Goal: Task Accomplishment & Management: Complete application form

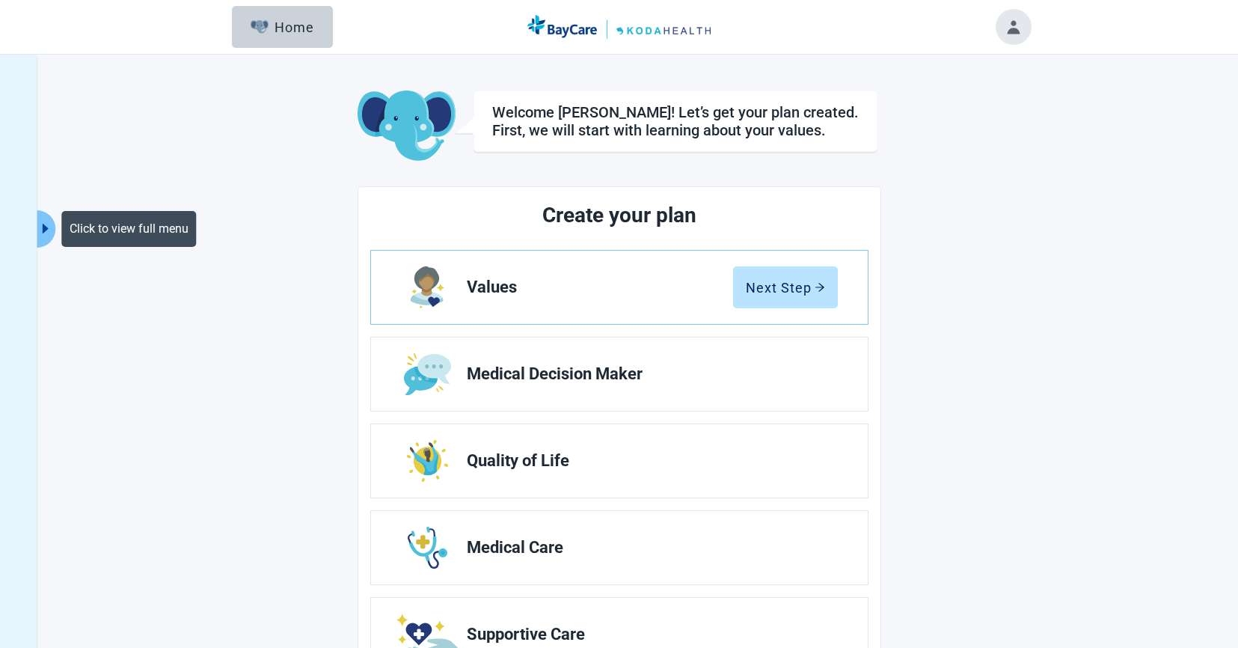
click at [45, 227] on icon "caret-right" at bounding box center [46, 229] width 6 height 10
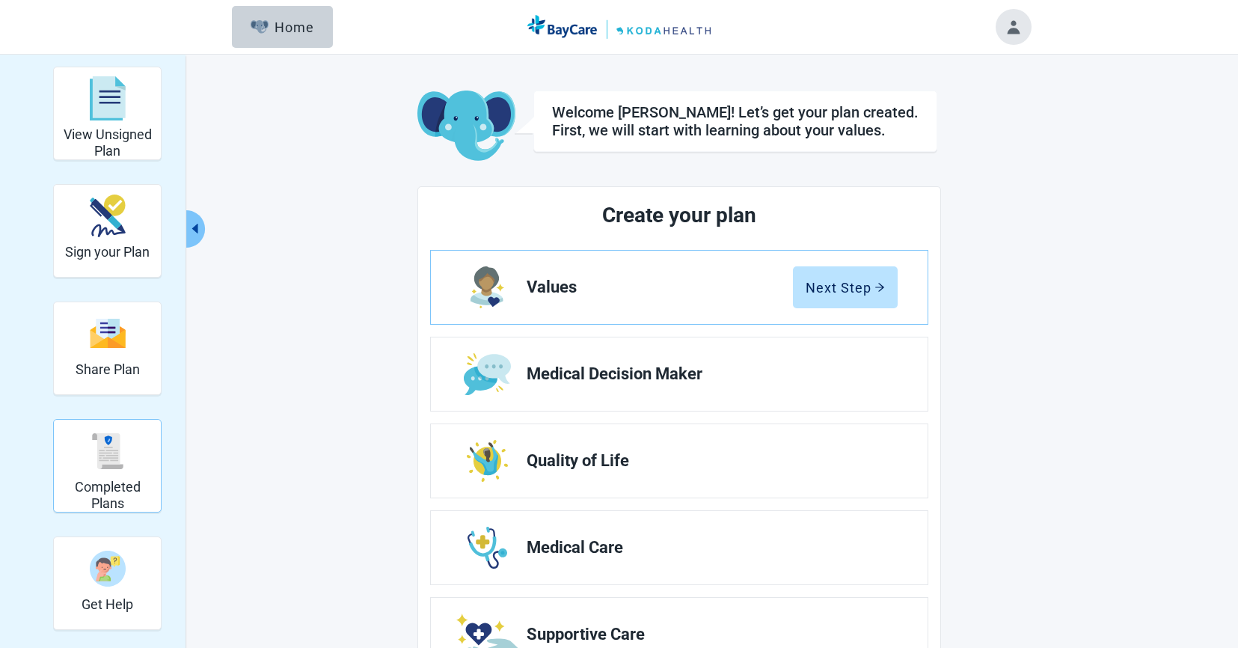
click at [120, 507] on h2 "Completed Plans" at bounding box center [107, 495] width 95 height 32
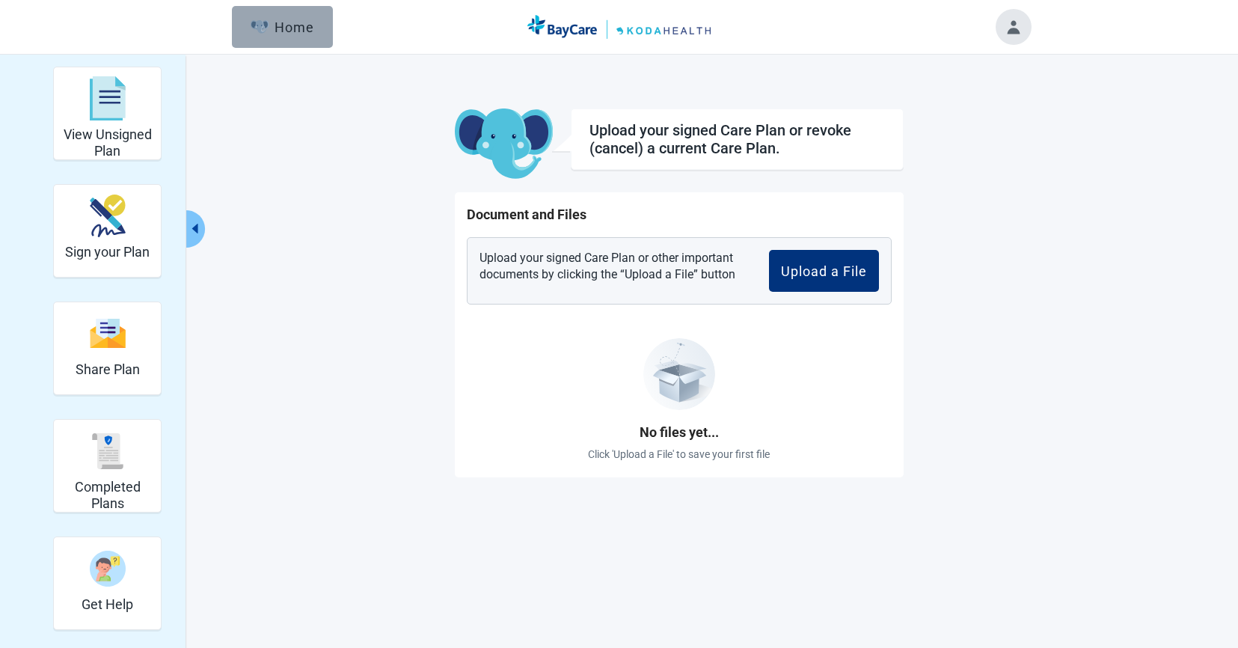
click at [278, 29] on div "Home" at bounding box center [283, 26] width 64 height 15
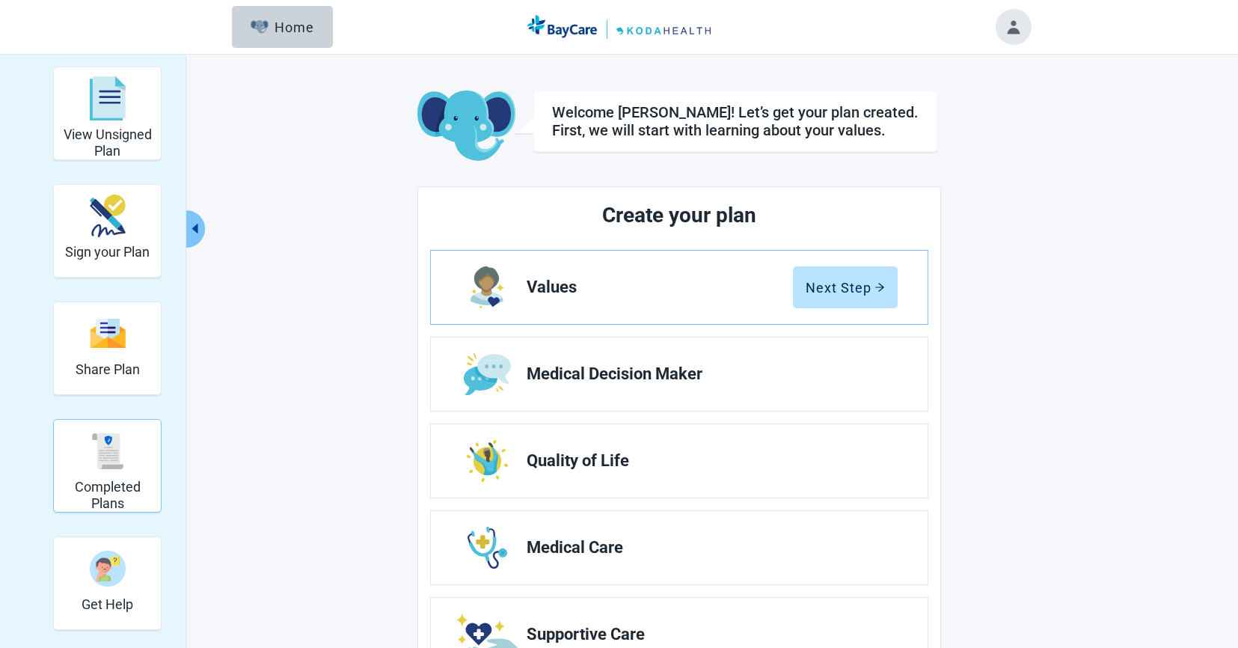
click at [110, 482] on h2 "Completed Plans" at bounding box center [107, 495] width 95 height 32
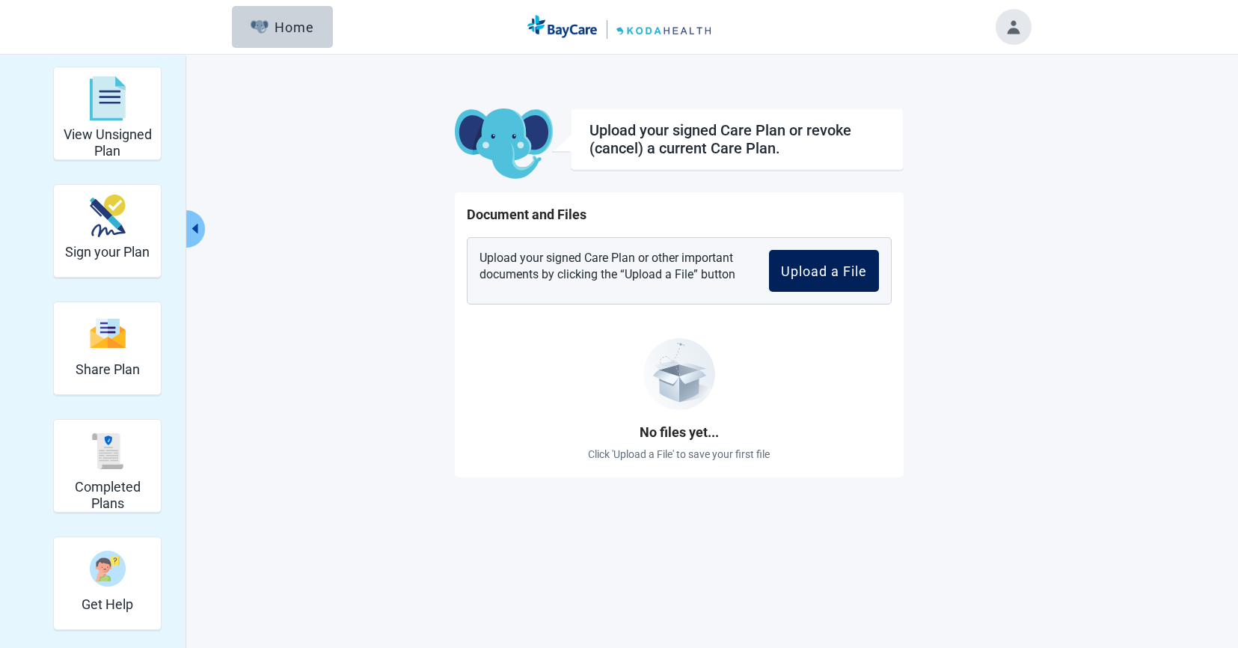
click at [790, 271] on div "Upload a File" at bounding box center [824, 270] width 86 height 15
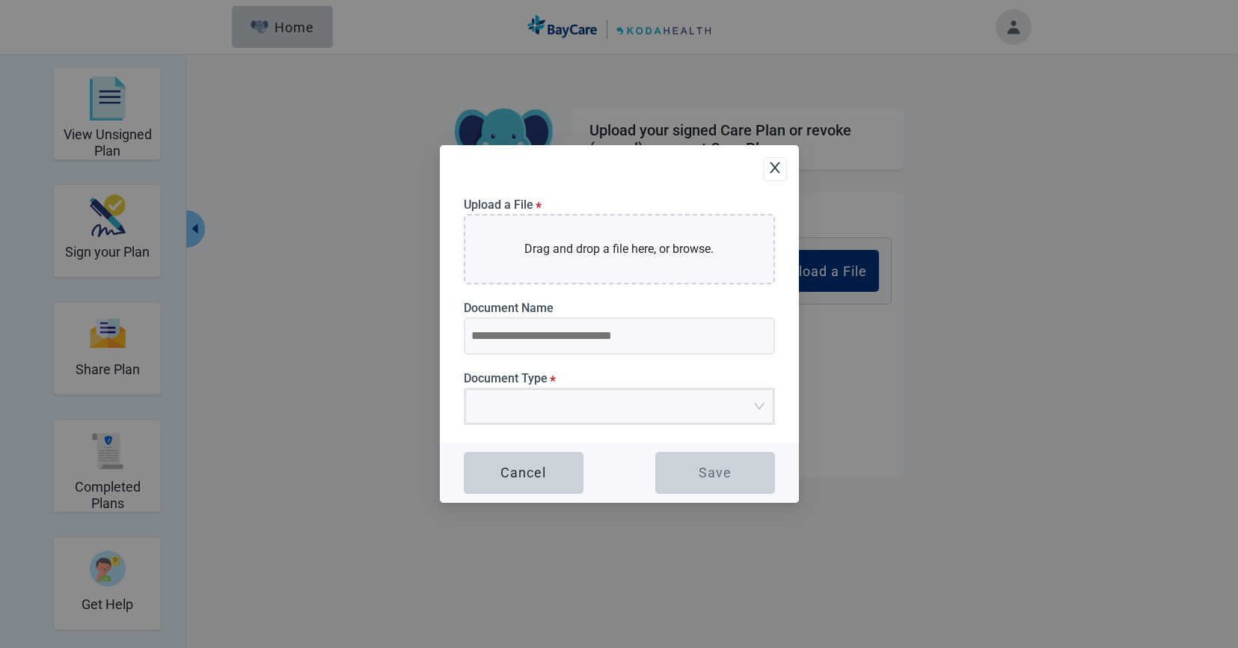
drag, startPoint x: 1046, startPoint y: 292, endPoint x: 1228, endPoint y: 335, distance: 186.8
click at [1047, 292] on div "Upload a File * Drag and drop a file here, or browse. Document Name Document Ty…" at bounding box center [619, 324] width 1238 height 648
click at [776, 168] on icon "close" at bounding box center [774, 167] width 15 height 15
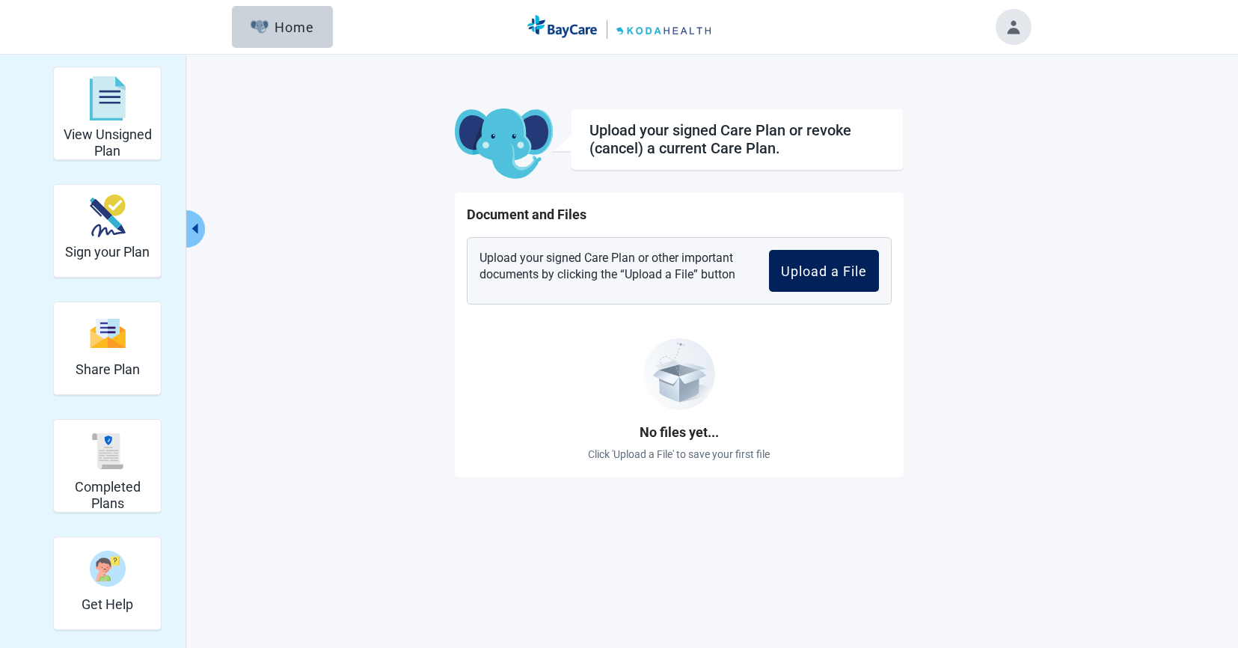
click at [822, 273] on div "Upload a File" at bounding box center [824, 270] width 86 height 15
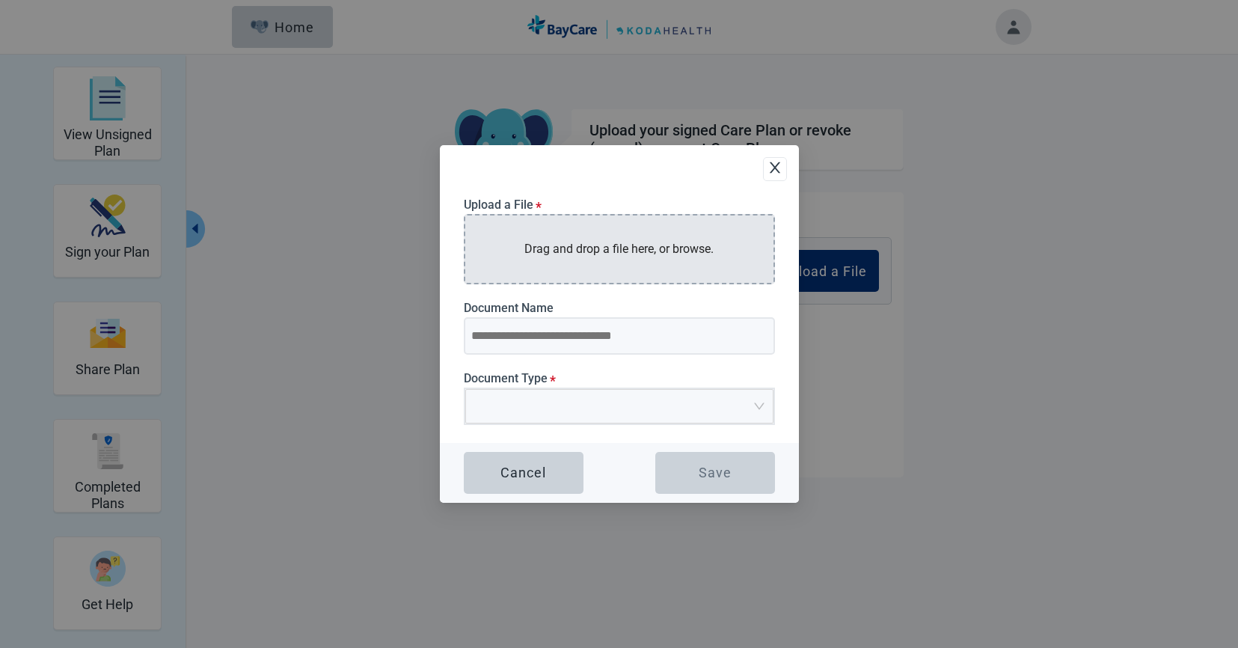
click at [613, 245] on p "Drag and drop a file here, or browse." at bounding box center [618, 248] width 189 height 19
type input "**********"
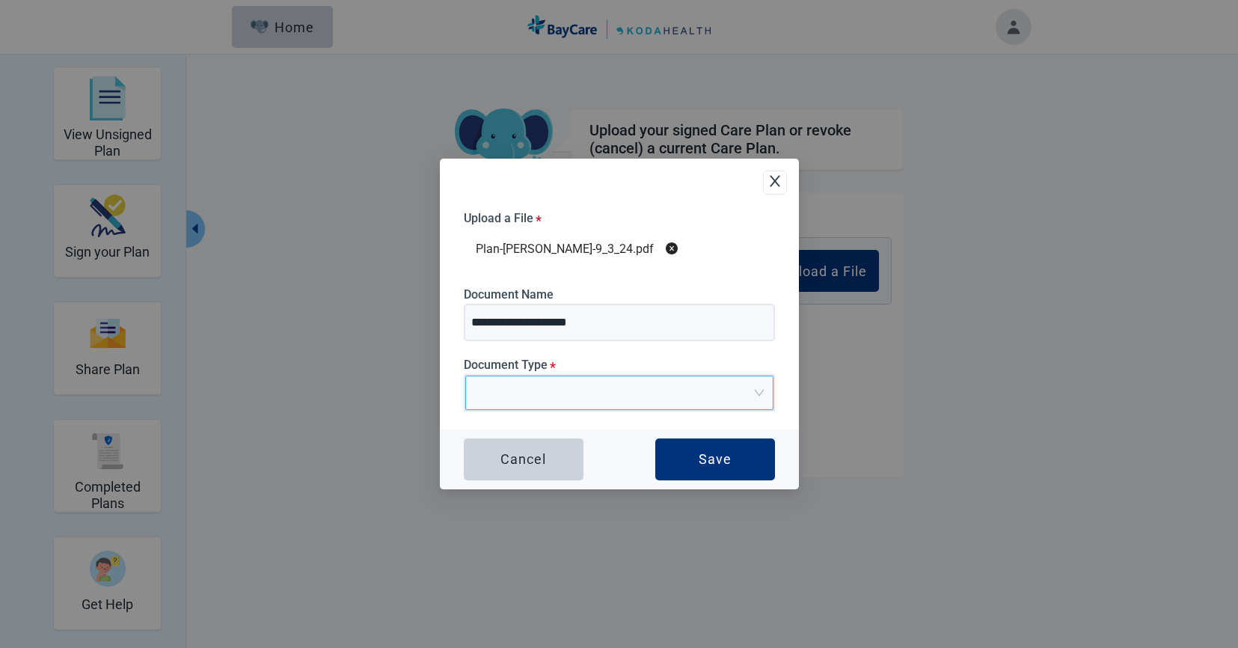
click at [627, 398] on input "Document Type *" at bounding box center [614, 387] width 280 height 22
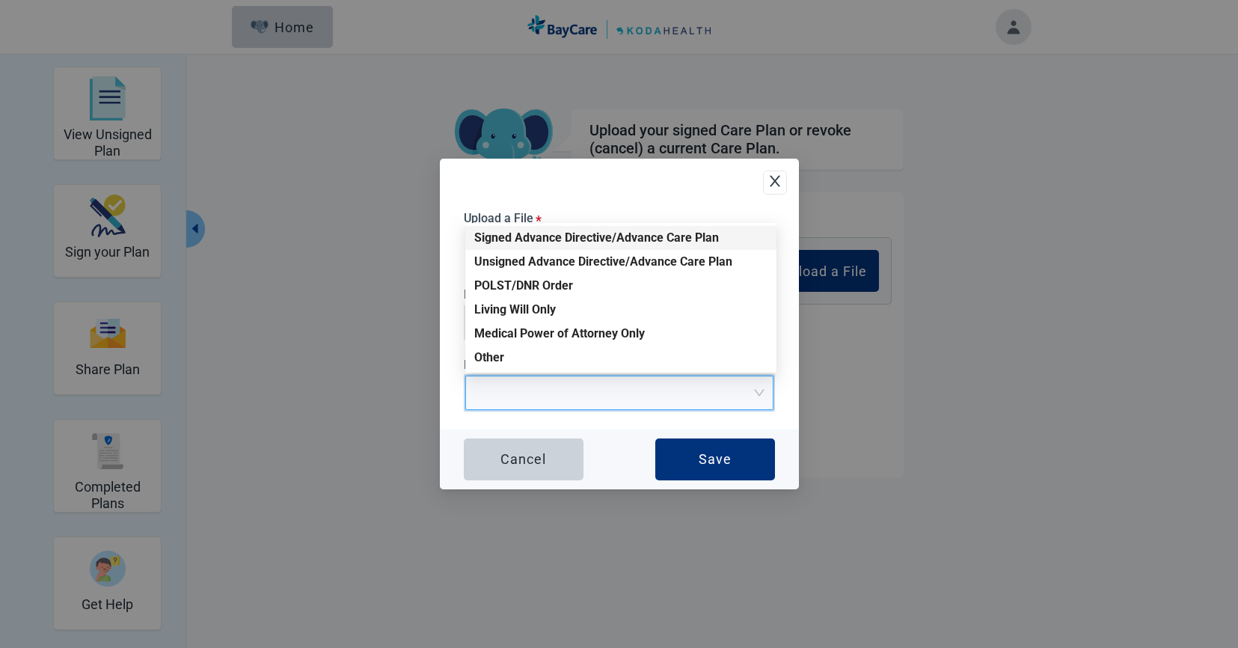
click at [553, 242] on div "Signed Advance Directive/Advance Care Plan" at bounding box center [620, 238] width 293 height 16
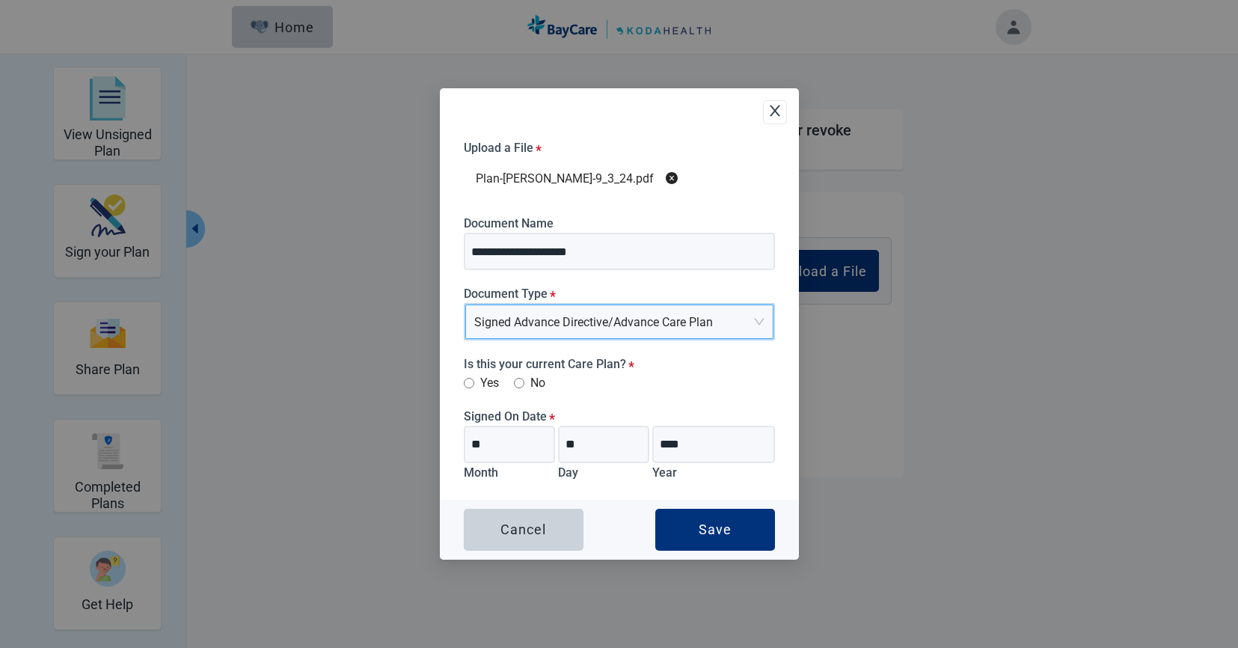
click at [475, 383] on label "Yes" at bounding box center [481, 382] width 35 height 19
click at [596, 455] on input "**" at bounding box center [603, 443] width 91 height 37
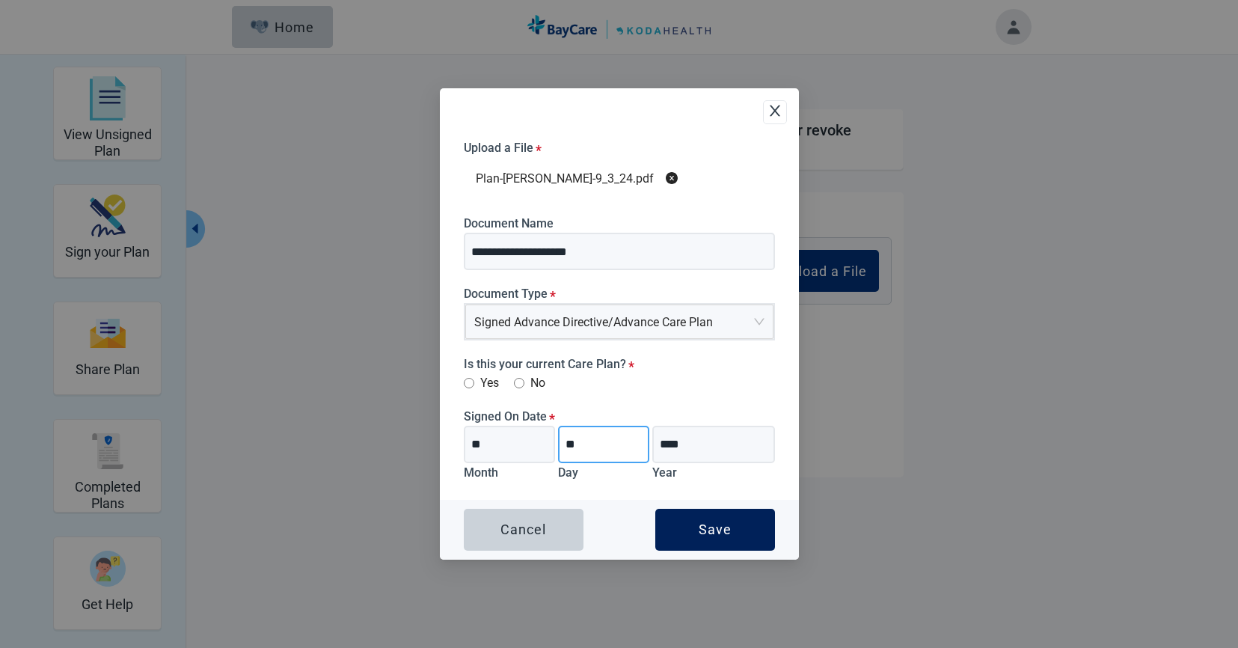
type input "**"
click at [713, 532] on div "Save" at bounding box center [714, 529] width 33 height 15
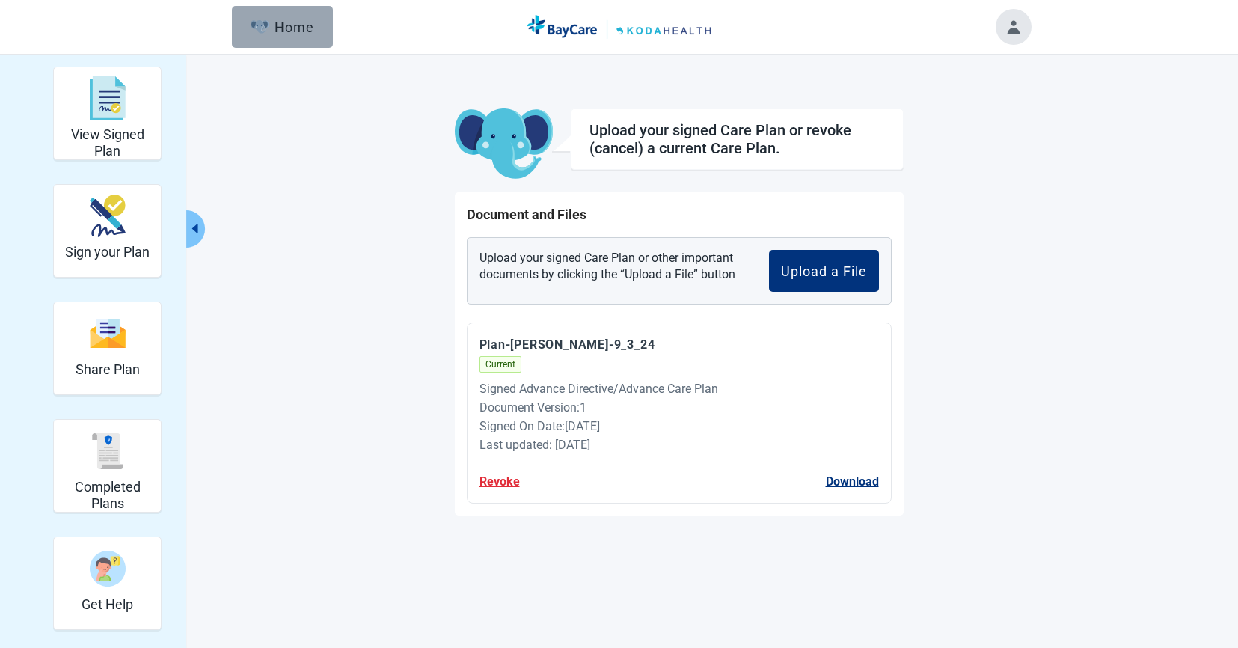
click at [290, 29] on div "Home" at bounding box center [283, 26] width 64 height 15
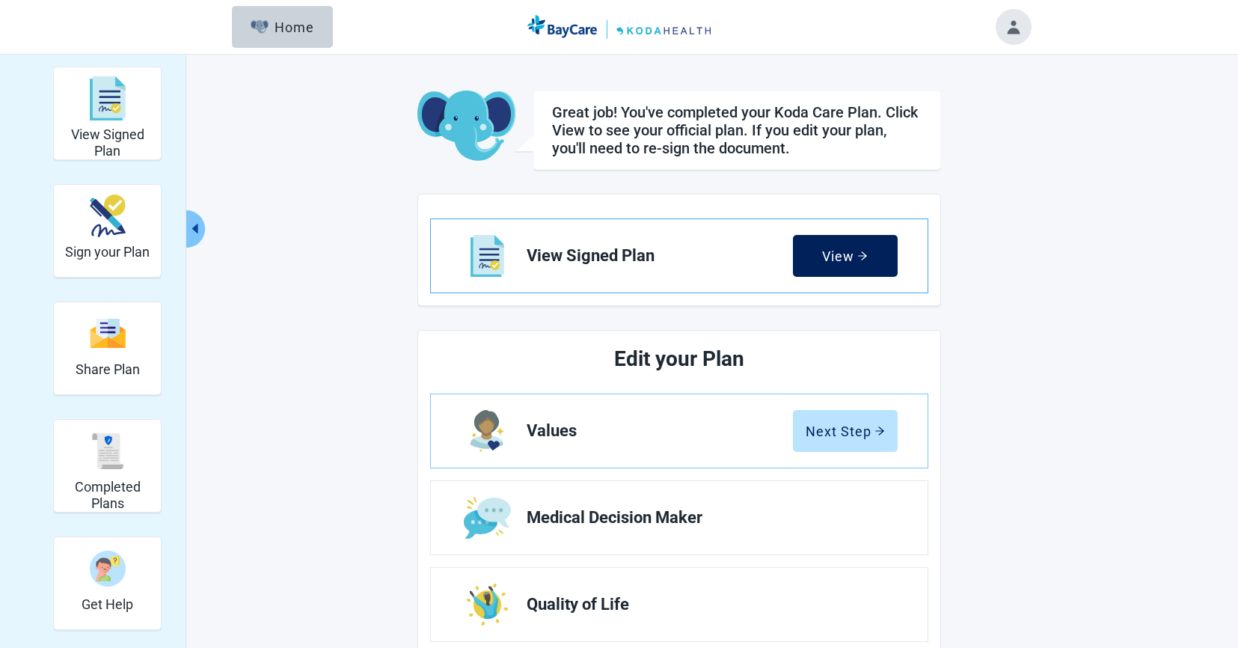
click at [844, 254] on div "View" at bounding box center [845, 255] width 46 height 15
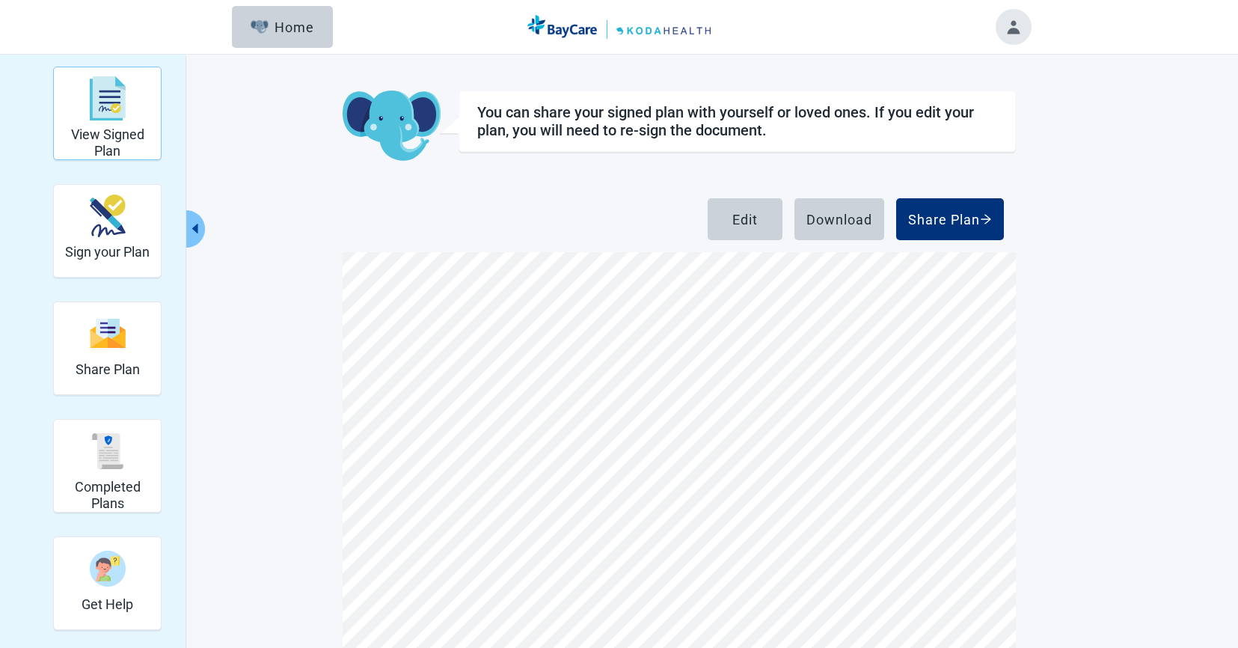
click at [126, 133] on h2 "View Signed Plan" at bounding box center [107, 142] width 95 height 32
click at [90, 470] on div "Completed Plans" at bounding box center [107, 451] width 95 height 56
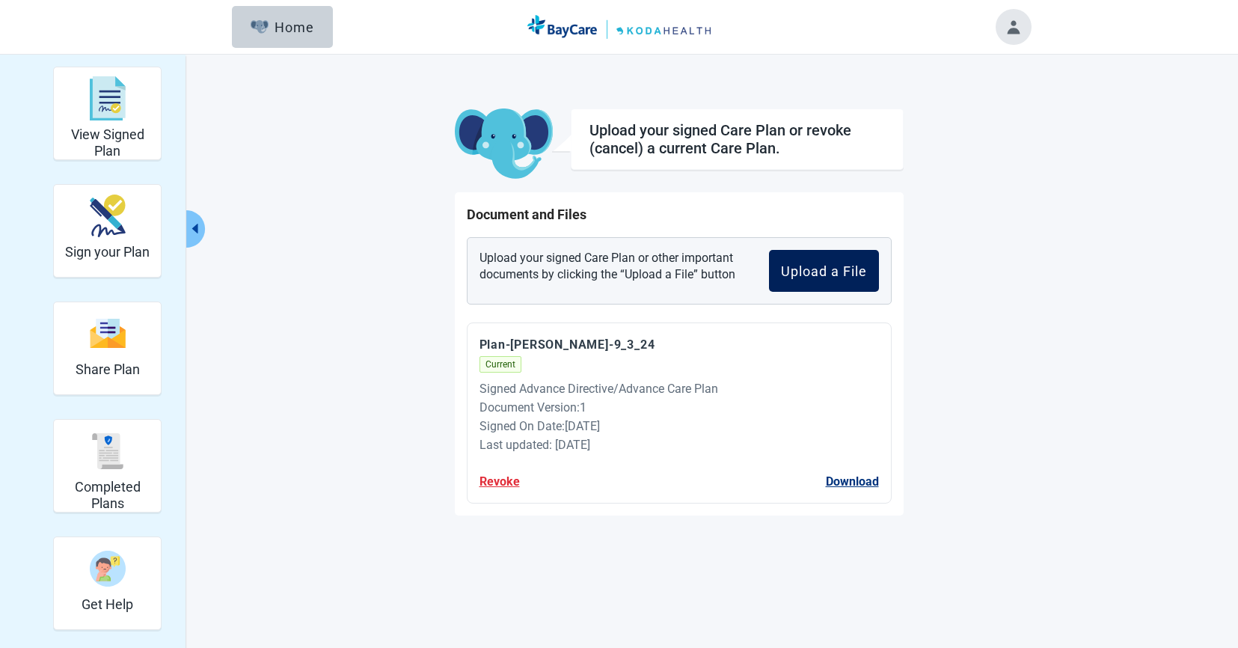
click at [817, 274] on div "Upload a File" at bounding box center [824, 270] width 86 height 15
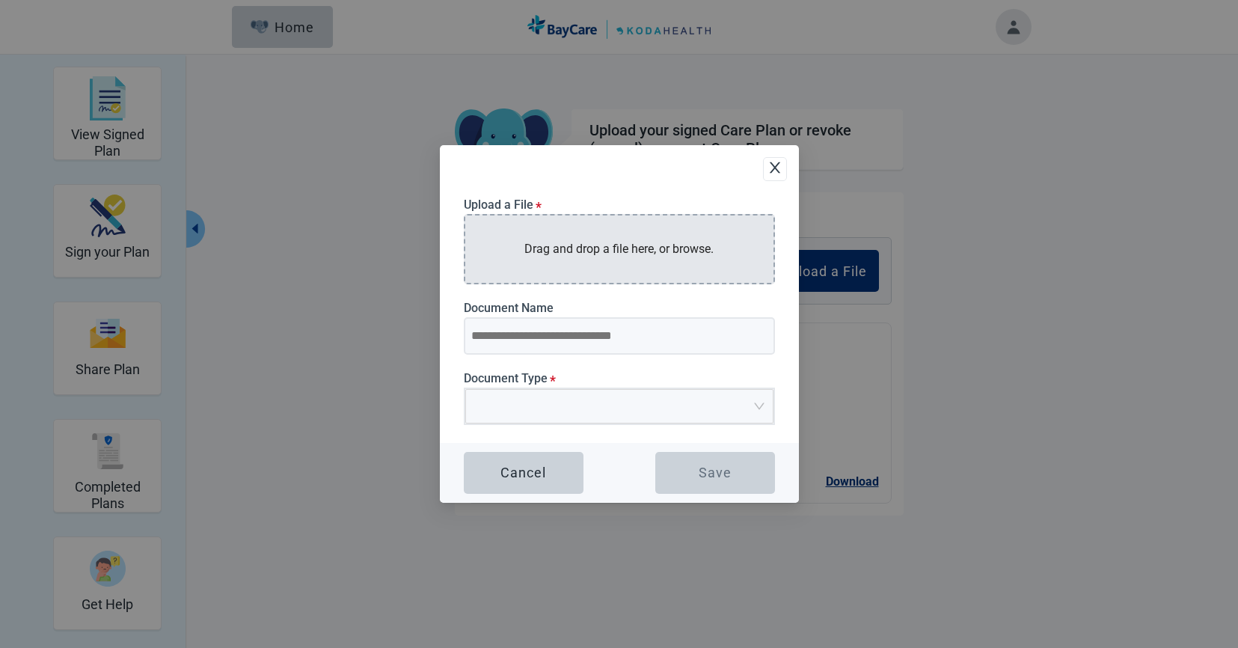
click at [649, 252] on p "Drag and drop a file here, or browse." at bounding box center [618, 248] width 189 height 19
type input "**********"
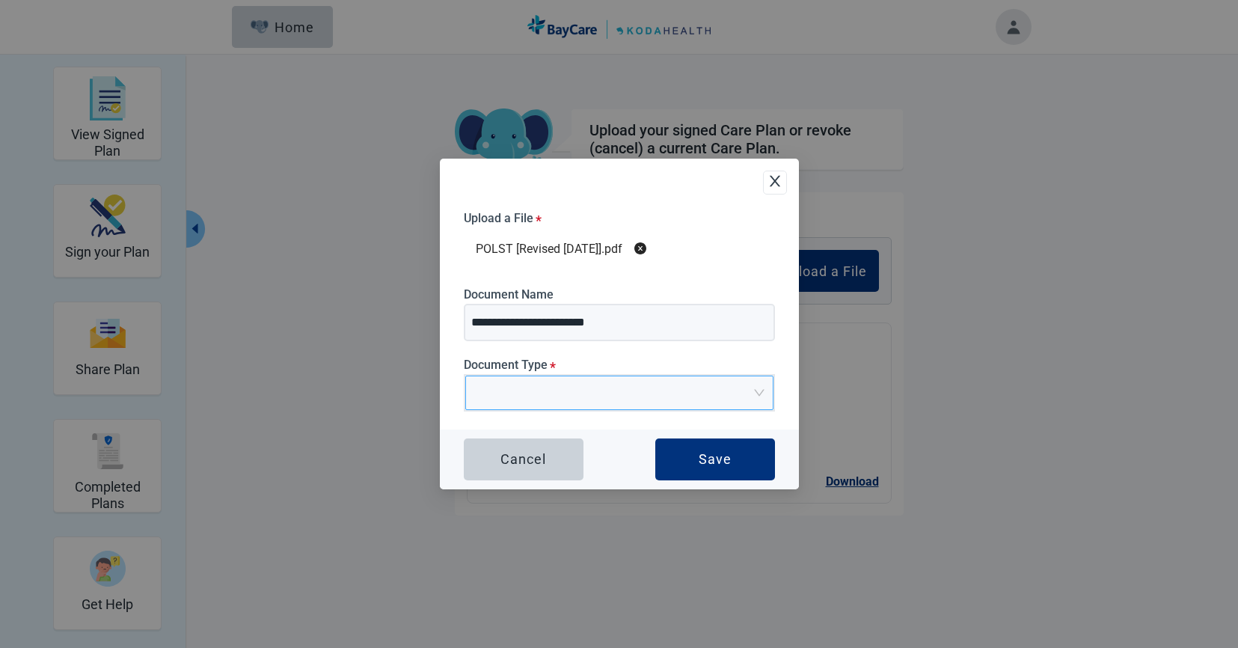
click at [548, 394] on input "Document Type *" at bounding box center [614, 387] width 280 height 22
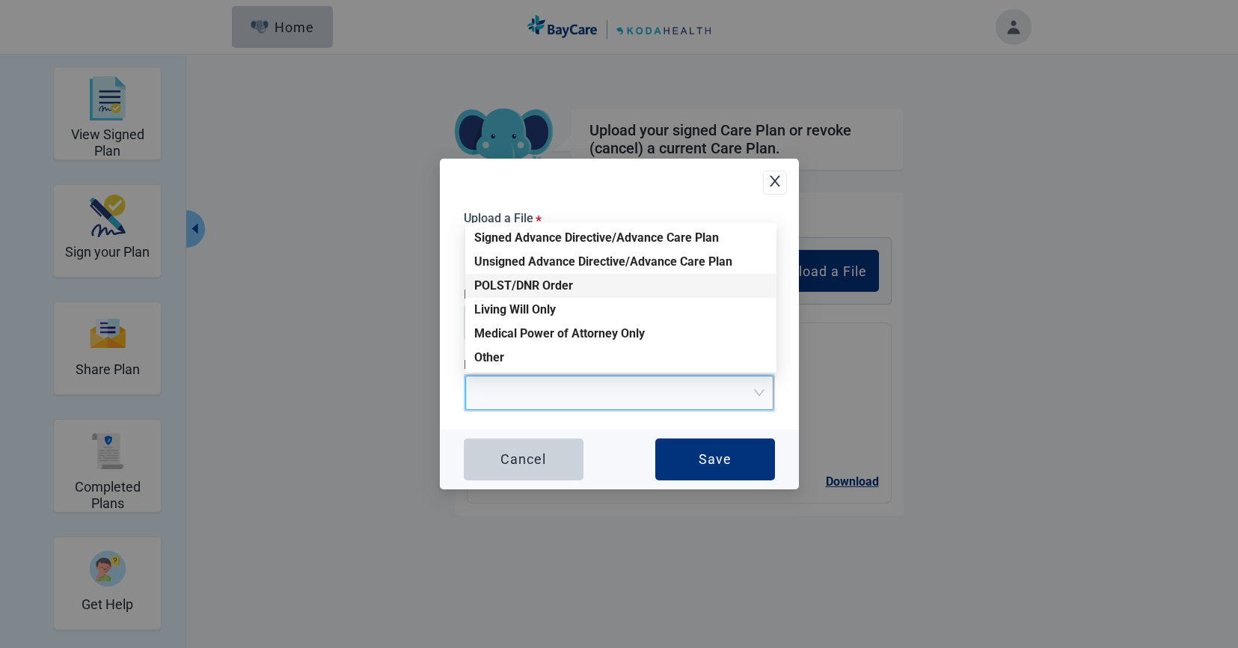
click at [544, 289] on div "POLST/DNR Order" at bounding box center [620, 285] width 293 height 16
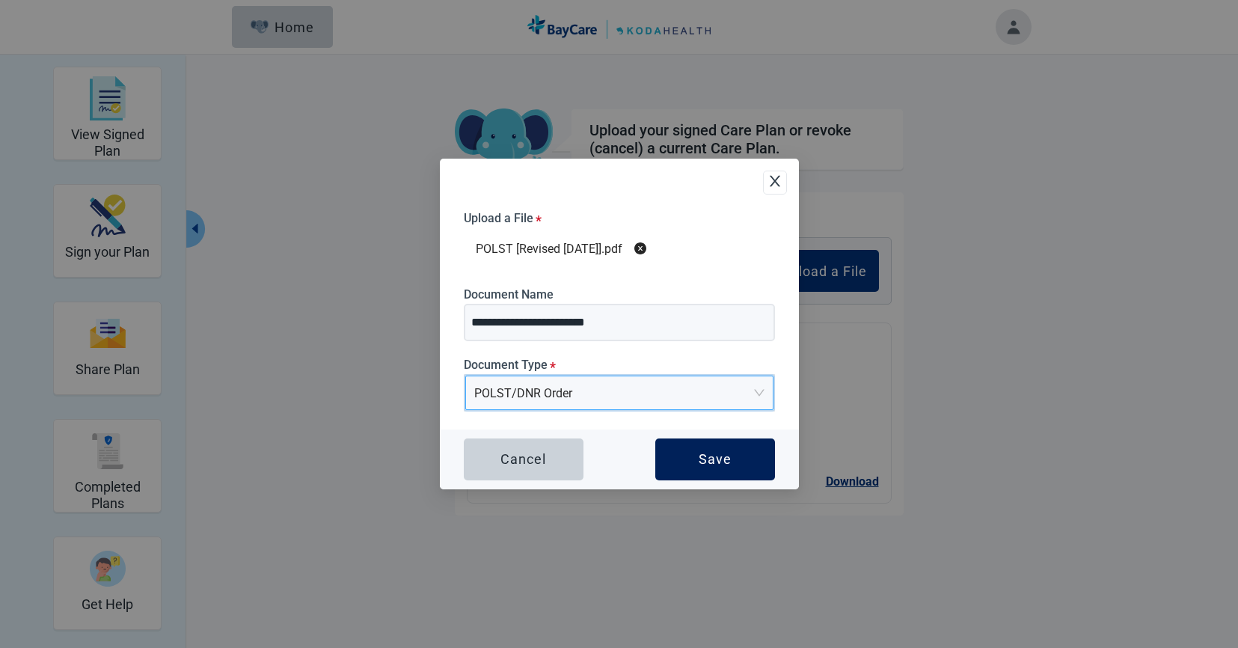
click at [700, 464] on div "Save" at bounding box center [714, 459] width 33 height 15
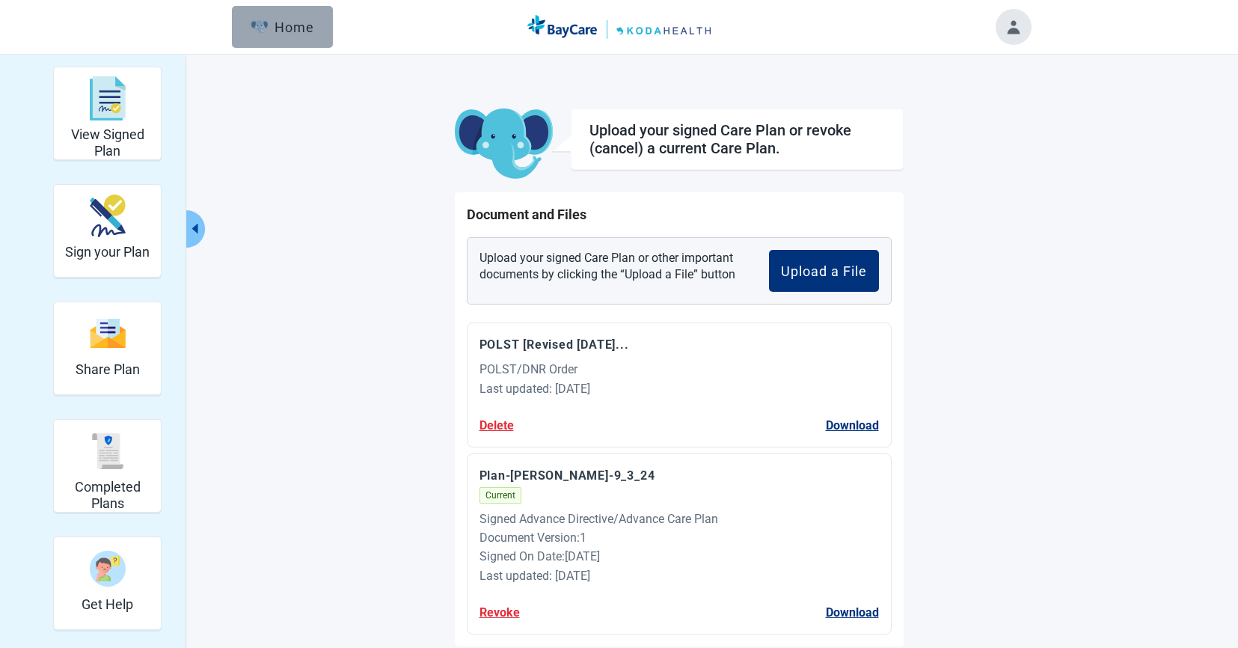
click at [275, 28] on div "Home" at bounding box center [283, 26] width 64 height 15
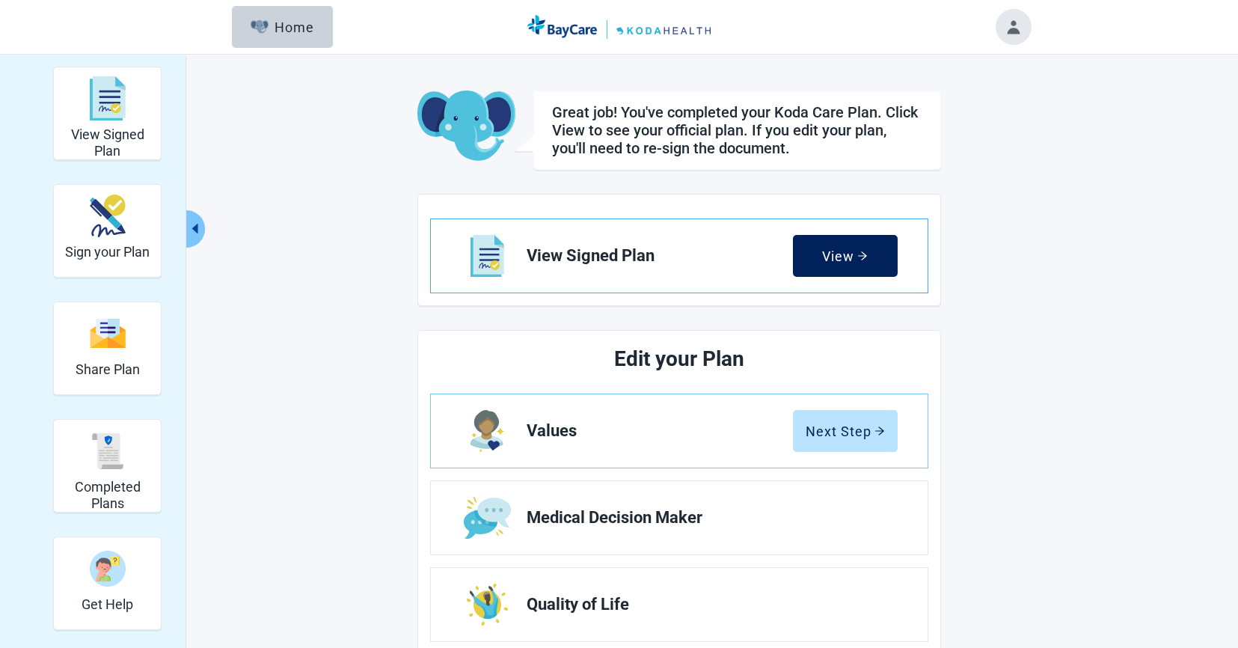
click at [857, 259] on icon "arrow-right" at bounding box center [862, 256] width 10 height 10
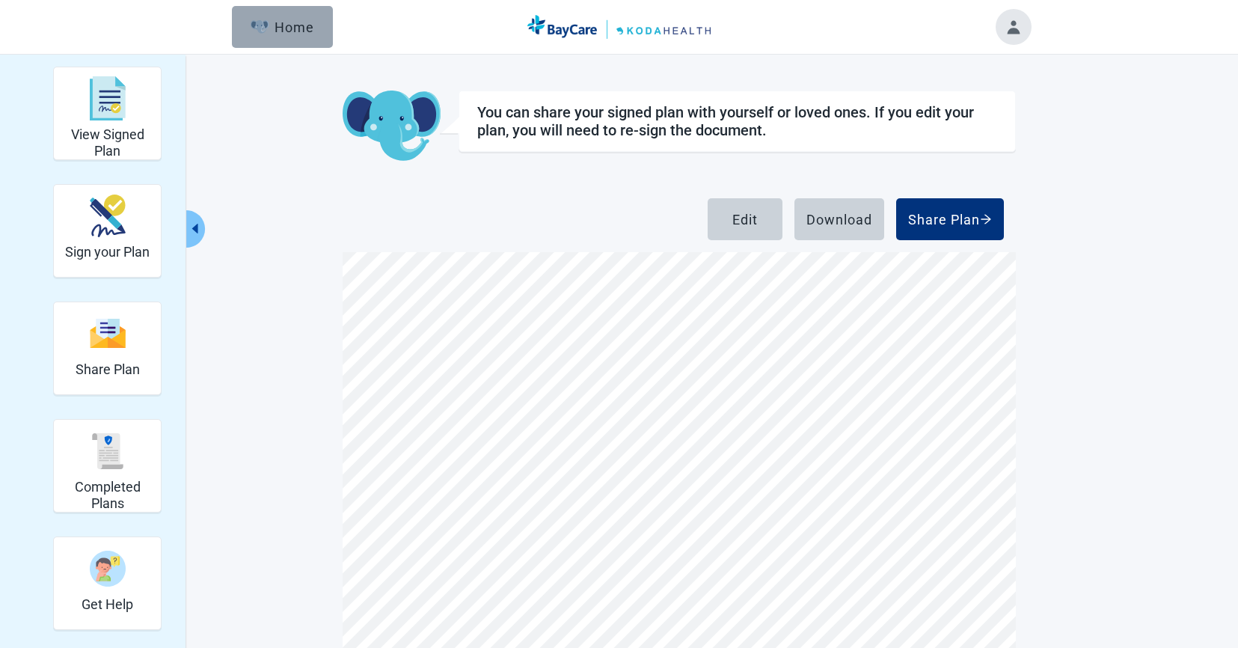
click at [306, 40] on button "Home" at bounding box center [282, 27] width 101 height 42
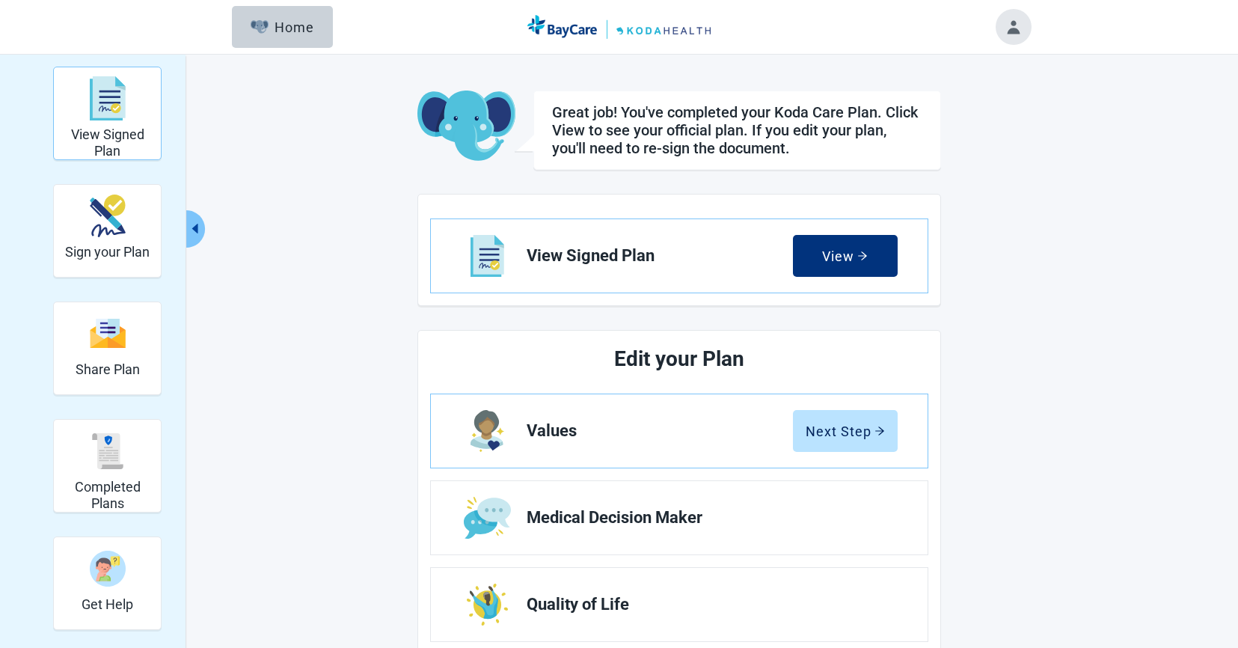
click at [119, 101] on img "View Signed Plan" at bounding box center [108, 98] width 36 height 45
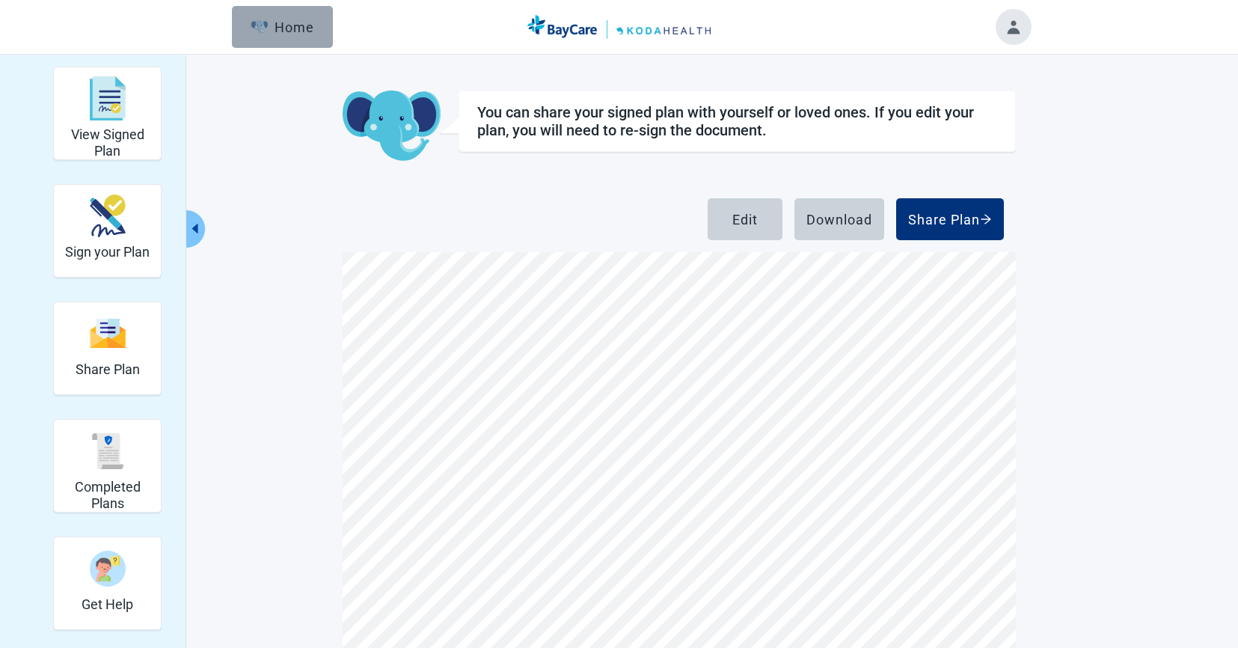
click at [312, 39] on button "Home" at bounding box center [282, 27] width 101 height 42
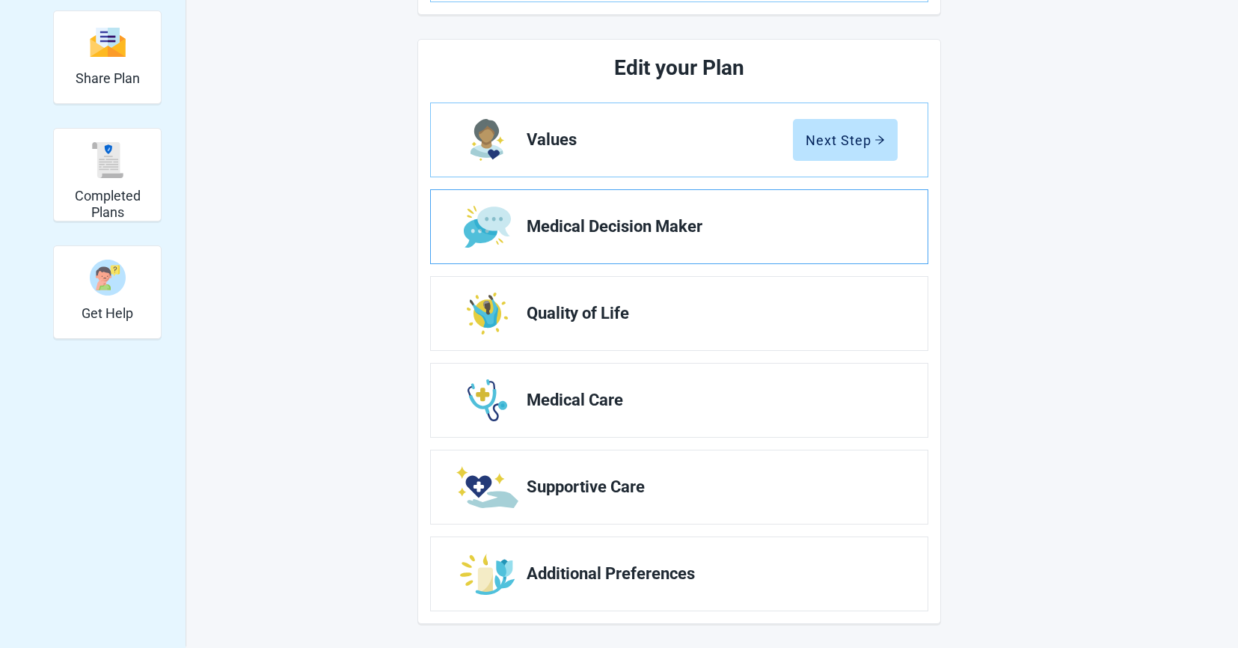
scroll to position [292, 0]
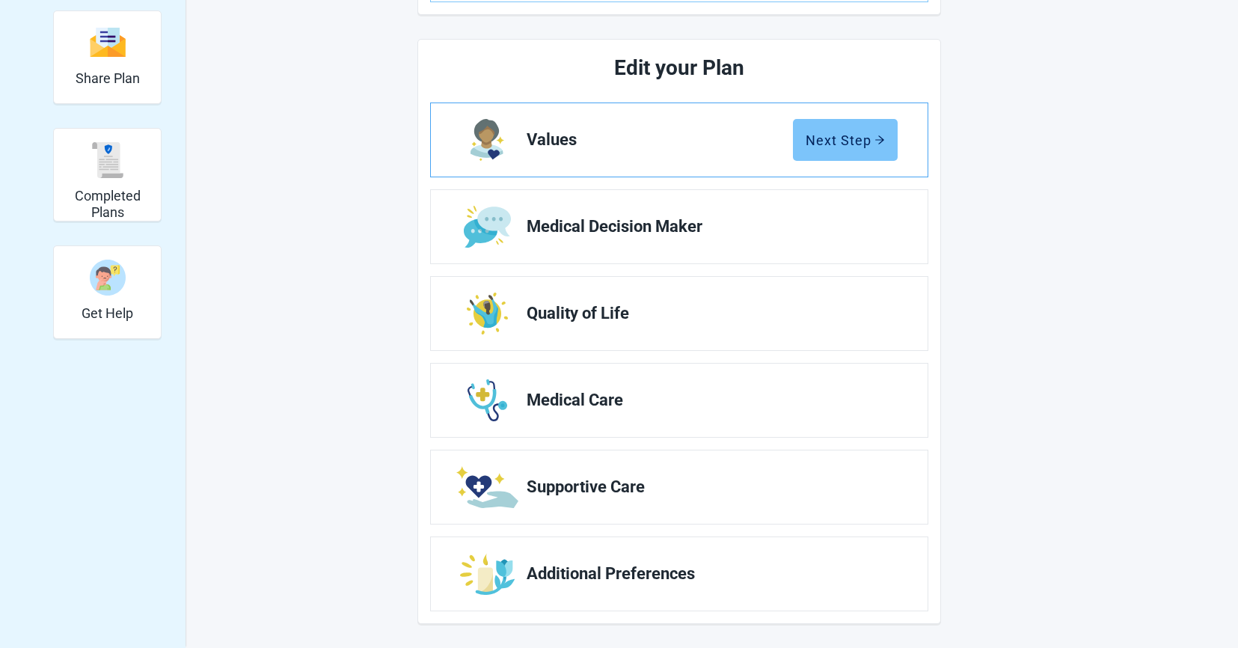
click at [840, 147] on button "Next Step" at bounding box center [845, 140] width 105 height 42
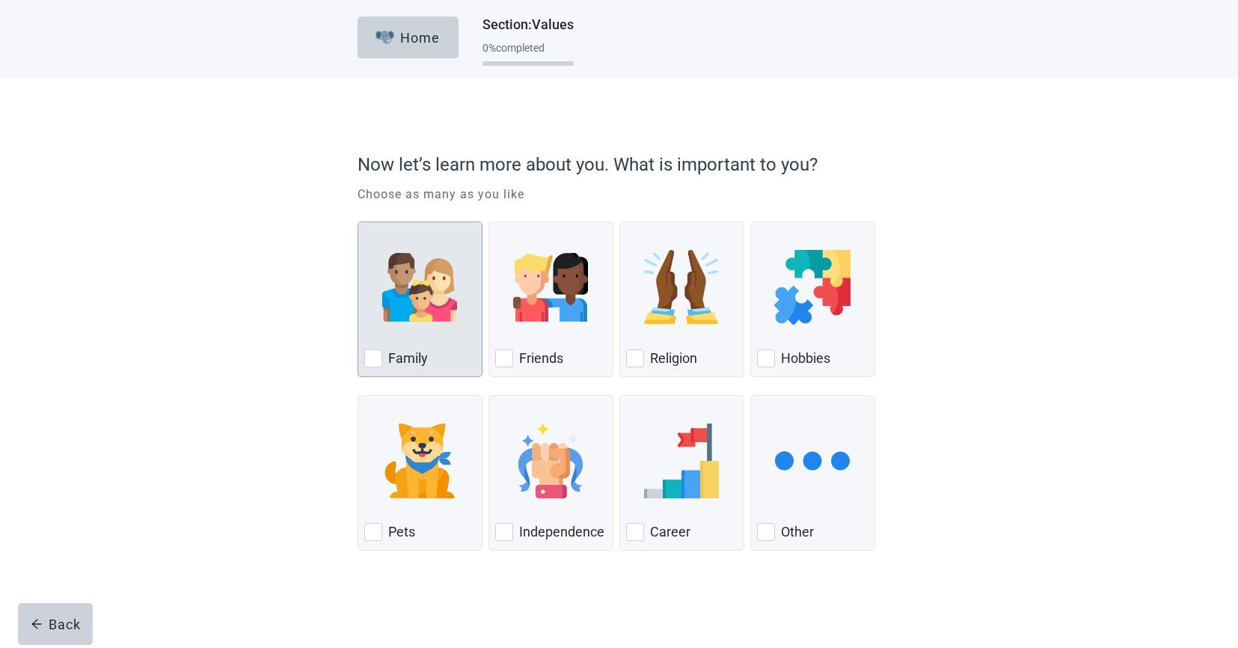
scroll to position [1, 0]
click at [425, 293] on img "Family, checkbox, not checked" at bounding box center [419, 287] width 75 height 75
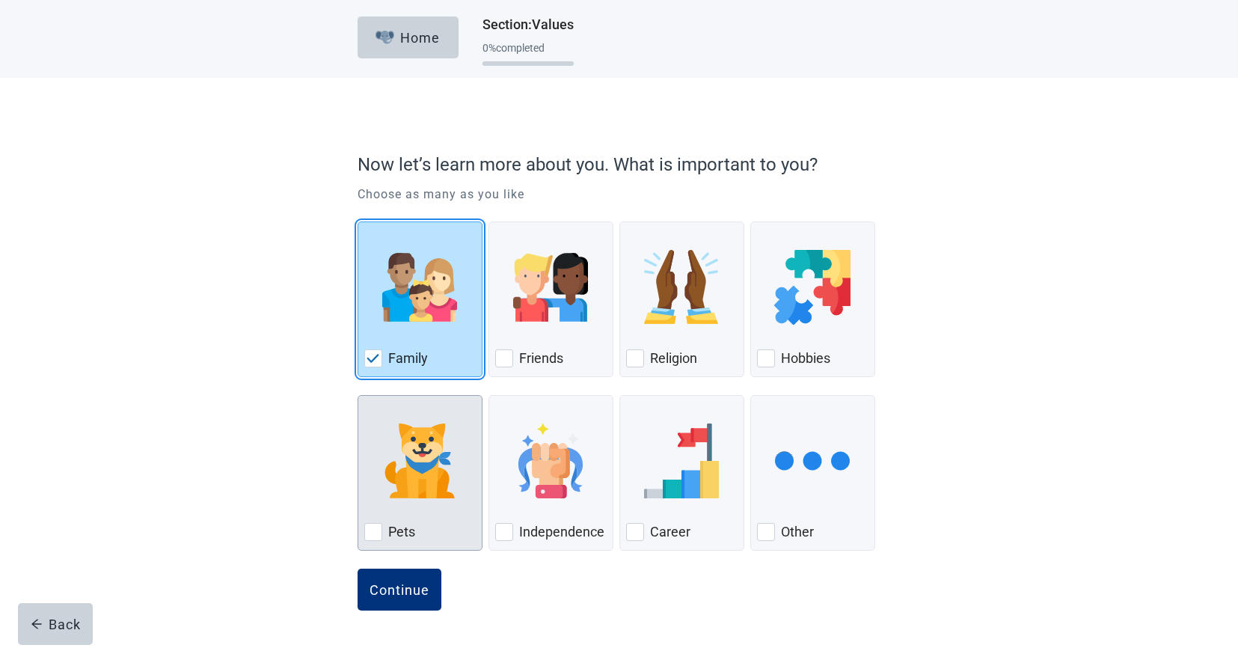
scroll to position [0, 0]
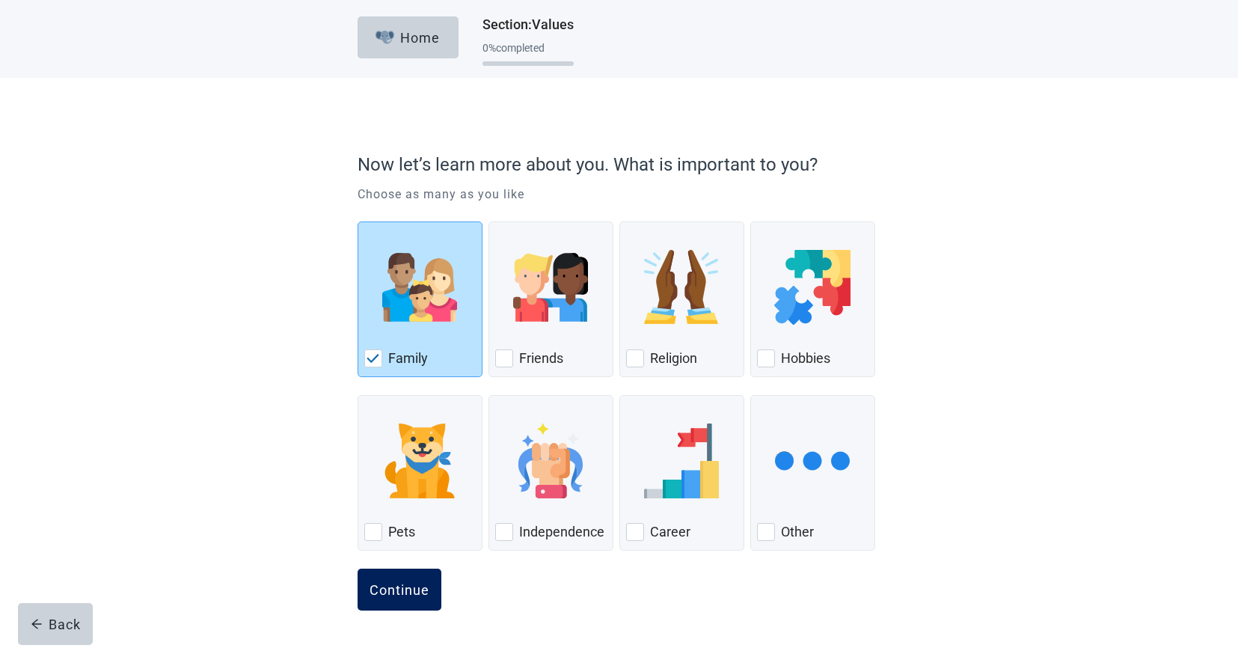
click at [423, 592] on div "Continue" at bounding box center [399, 589] width 60 height 15
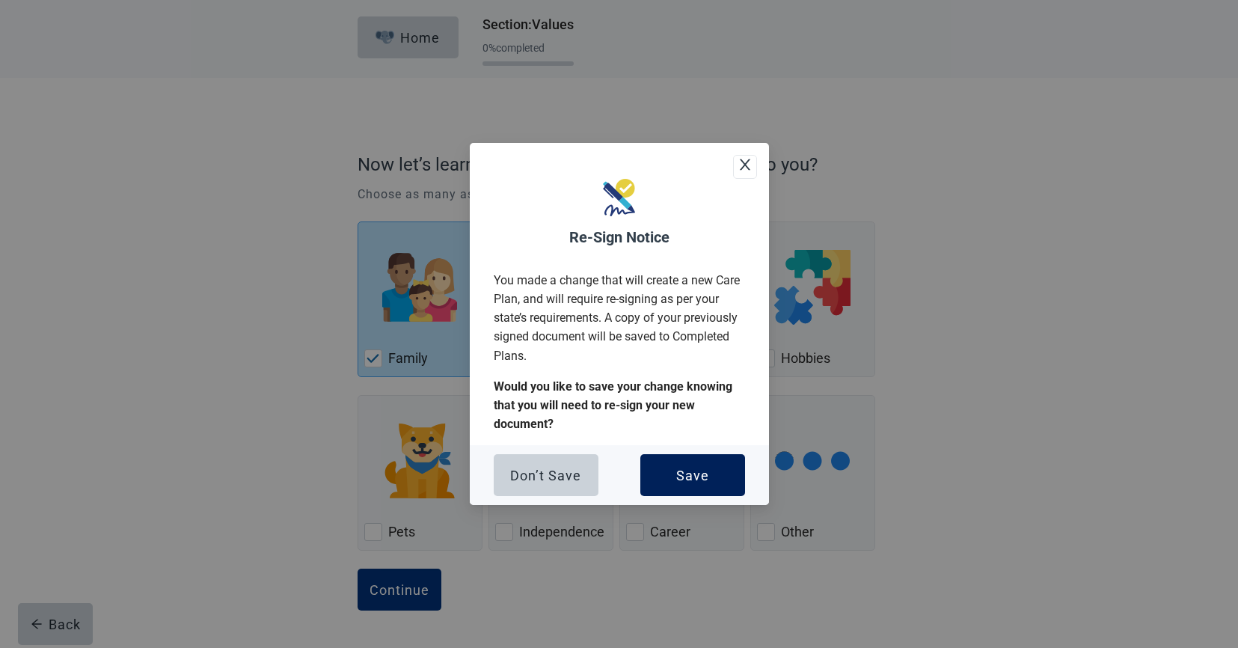
click at [707, 477] on div "Save" at bounding box center [692, 474] width 33 height 15
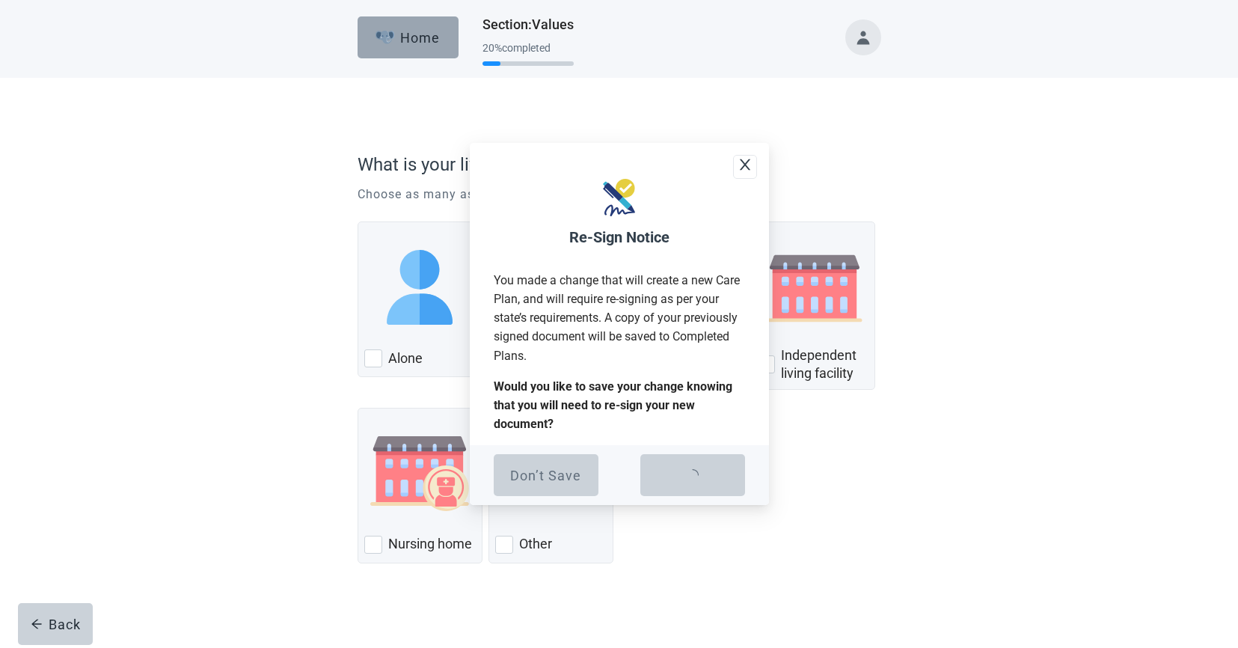
scroll to position [7, 0]
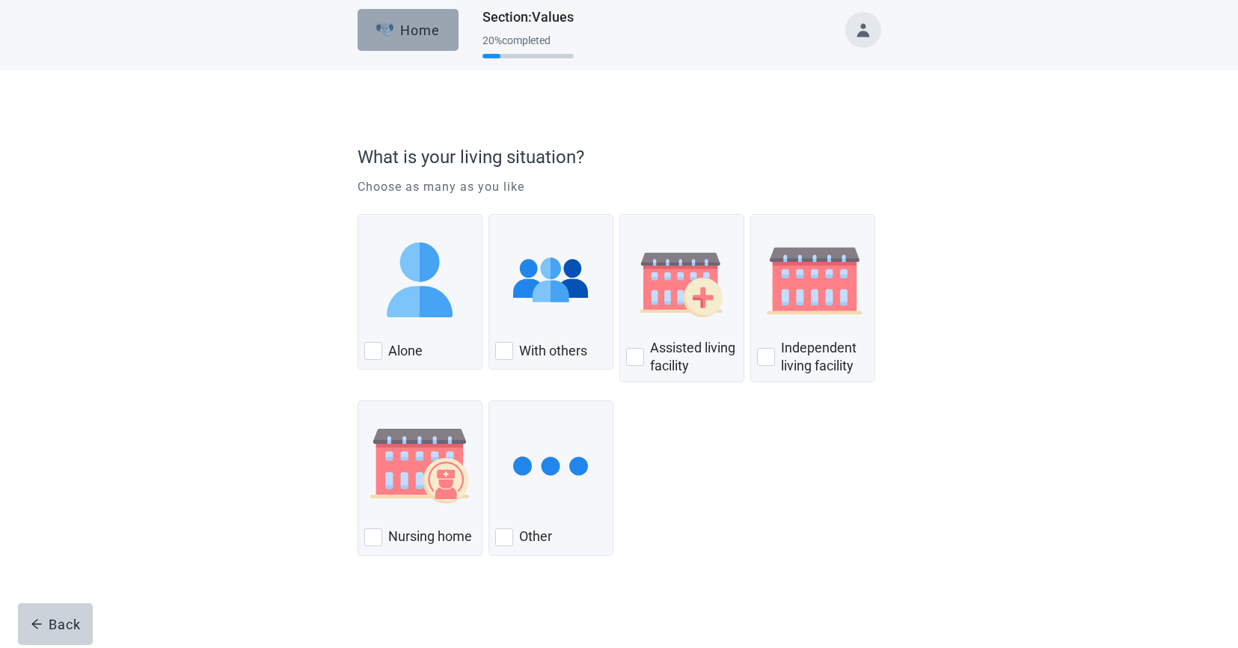
click at [408, 32] on div "Home" at bounding box center [407, 29] width 64 height 15
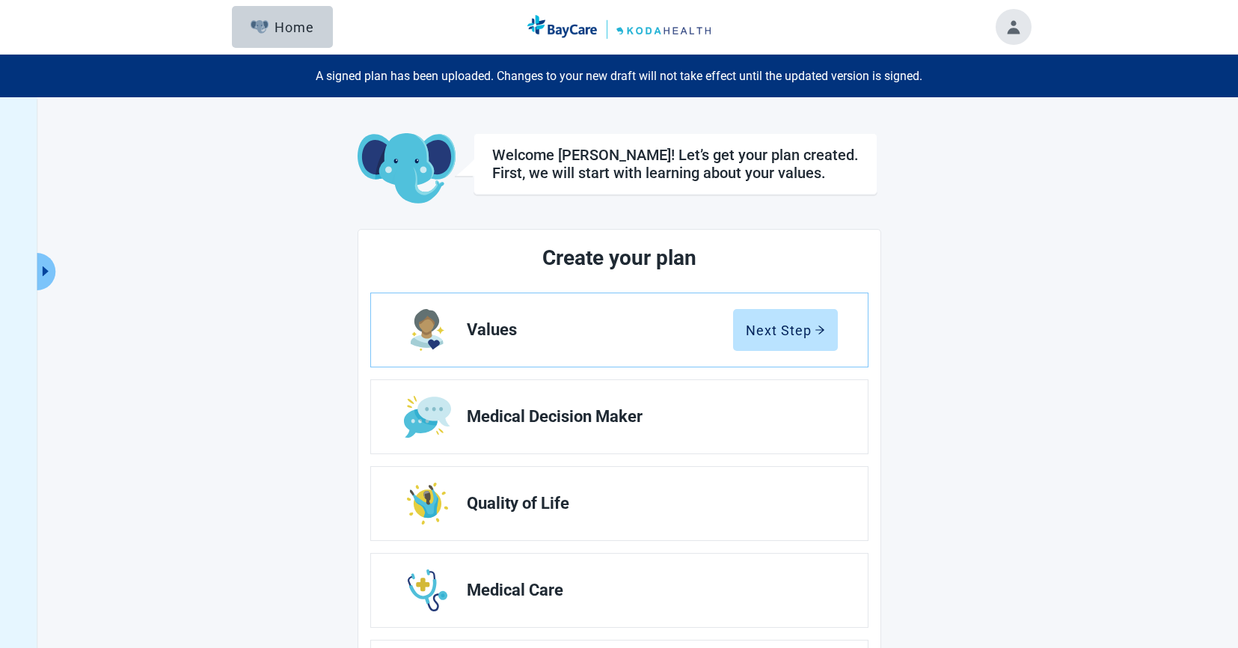
click at [44, 275] on icon "caret-right" at bounding box center [45, 271] width 14 height 14
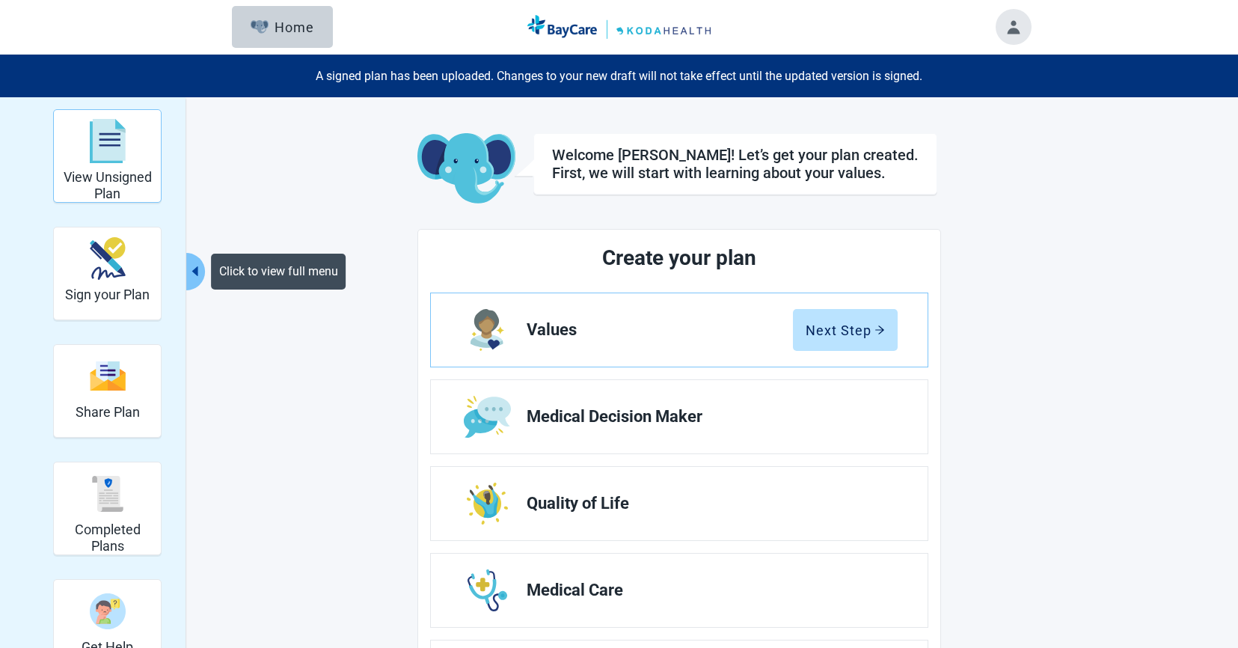
click at [101, 186] on h2 "View Unsigned Plan" at bounding box center [107, 185] width 95 height 32
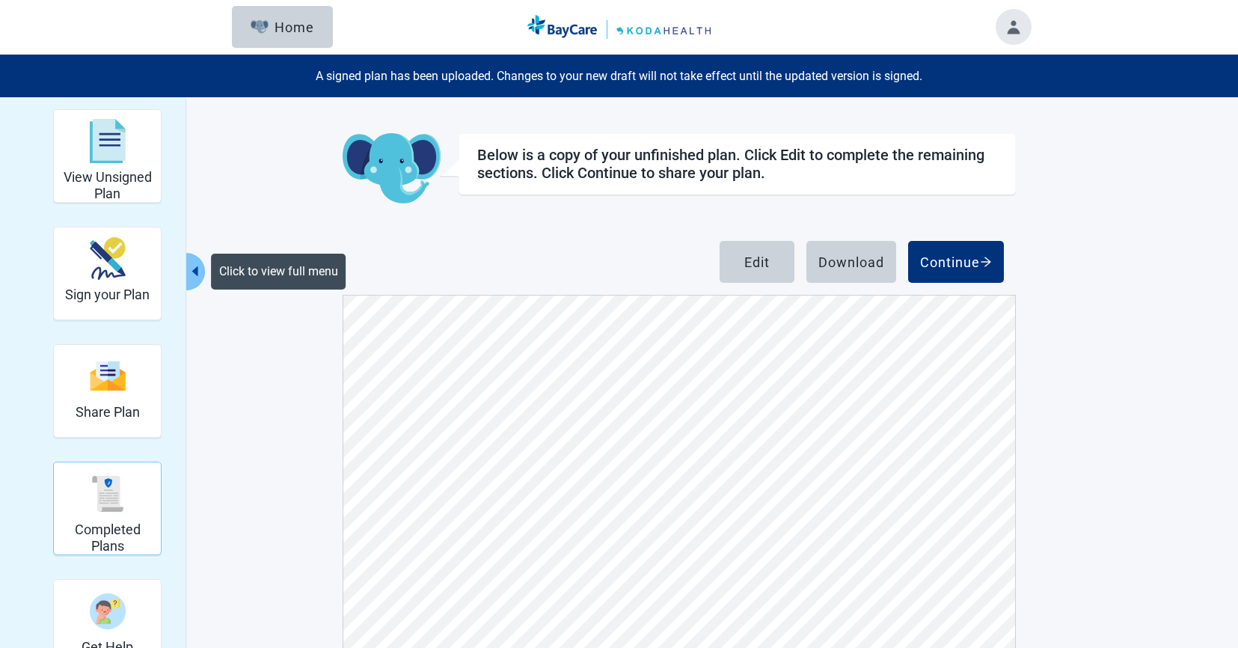
click at [89, 499] on div "Completed Plans" at bounding box center [107, 493] width 95 height 56
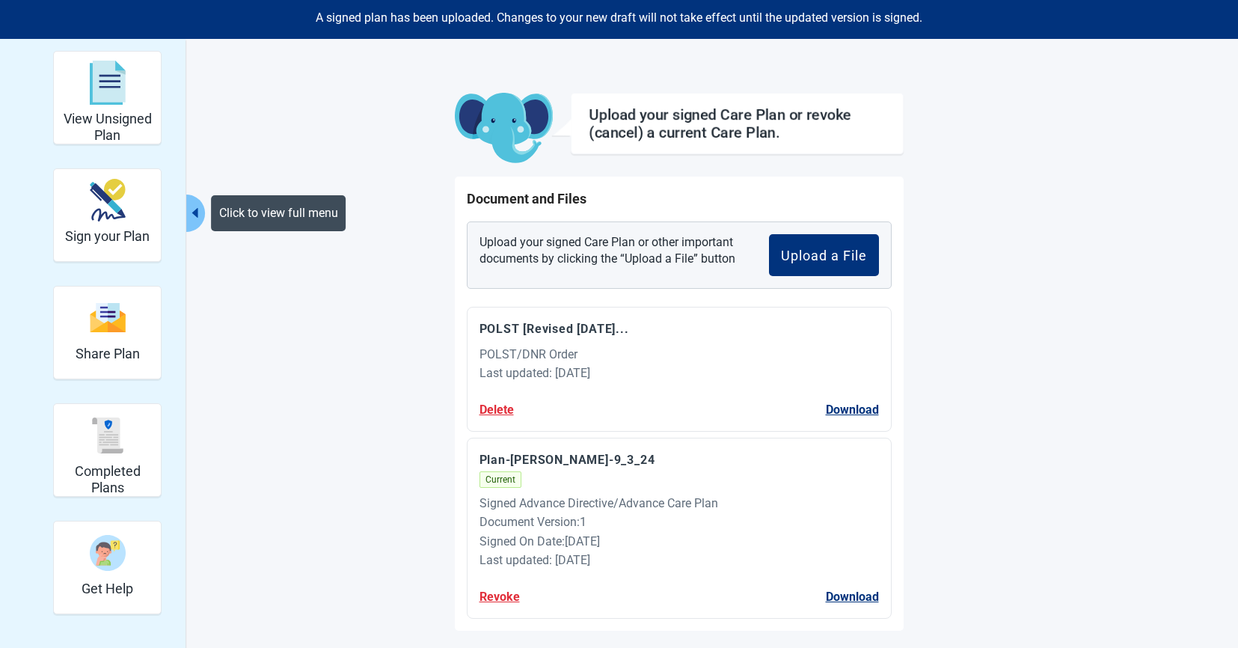
scroll to position [67, 0]
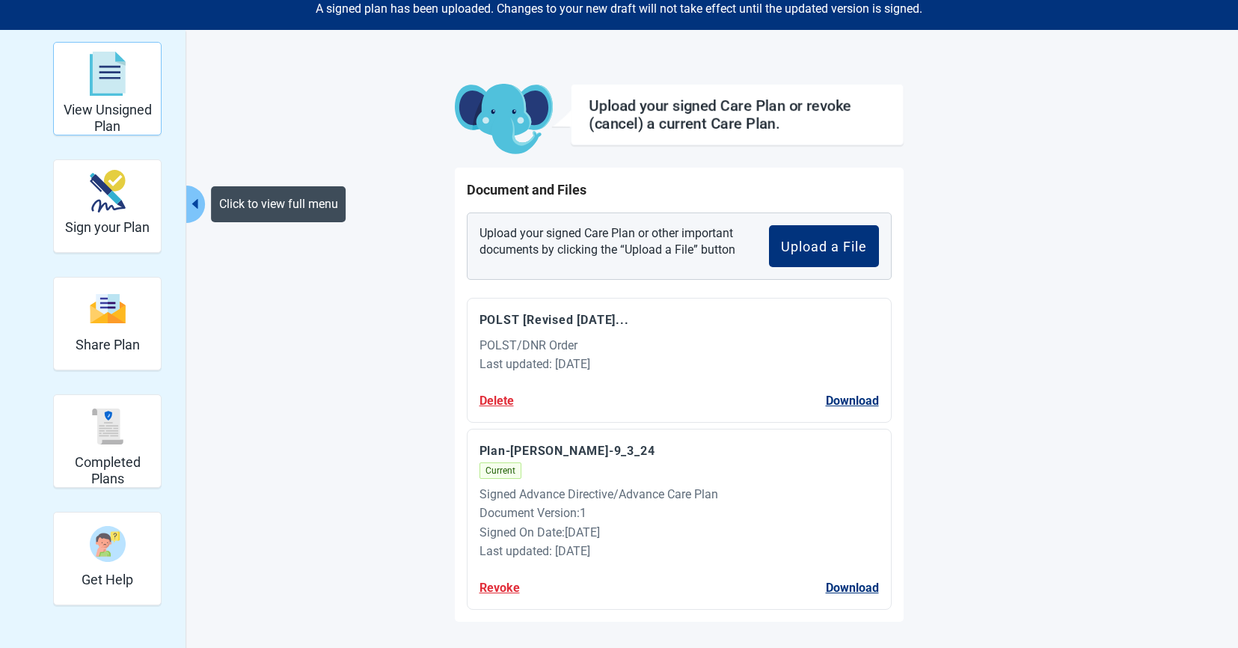
click at [161, 90] on div "View Unsigned Plan" at bounding box center [107, 88] width 108 height 93
